Goal: Use online tool/utility: Utilize a website feature to perform a specific function

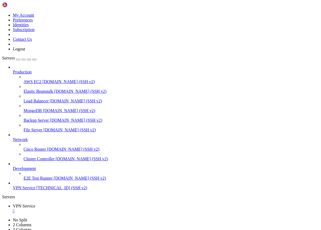
scroll to position [3476, 0]
